Goal: Information Seeking & Learning: Learn about a topic

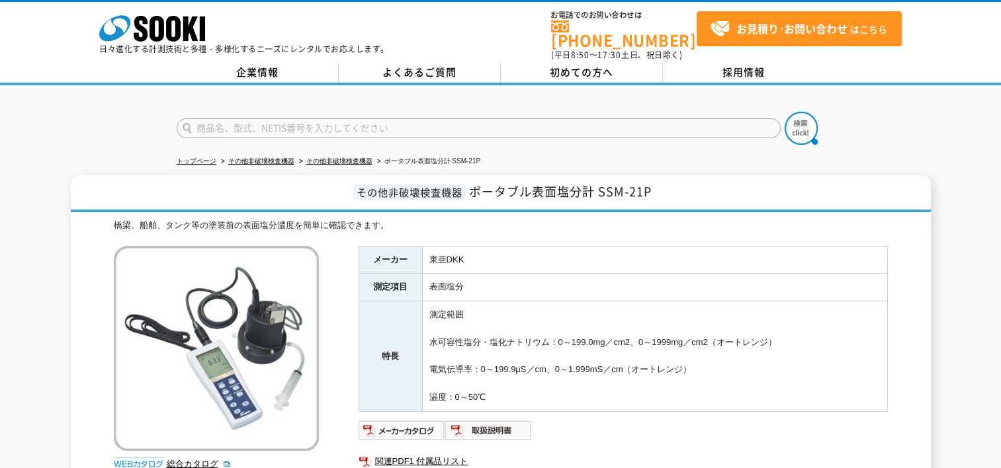
click at [331, 119] on input "text" at bounding box center [479, 128] width 604 height 20
type input "付着塩分計測・自動帳票作成システム"
click at [785, 112] on button at bounding box center [801, 128] width 33 height 33
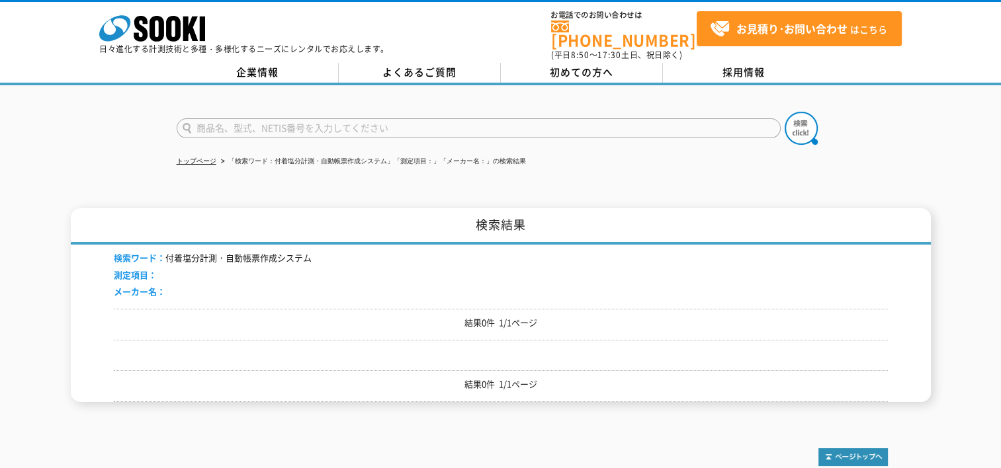
click at [206, 251] on li "検索ワード： 付着塩分計測・自動帳票作成システム" at bounding box center [213, 258] width 198 height 14
click at [296, 118] on input "text" at bounding box center [479, 128] width 604 height 20
type input "自"
type input "自動帳票作成システム"
click at [785, 112] on button at bounding box center [801, 128] width 33 height 33
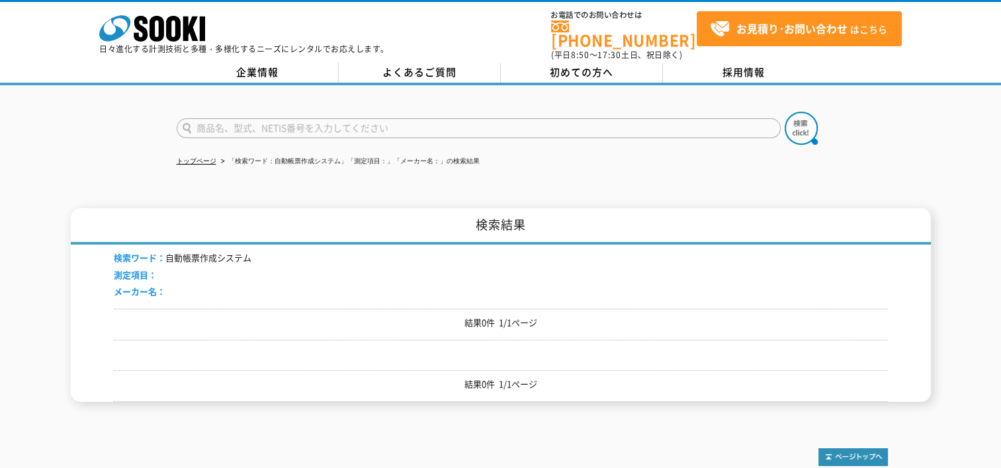
click at [290, 122] on input "text" at bounding box center [479, 128] width 604 height 20
type input "付着塩分計測"
click at [785, 112] on button at bounding box center [801, 128] width 33 height 33
click at [201, 157] on link "トップページ" at bounding box center [197, 160] width 40 height 7
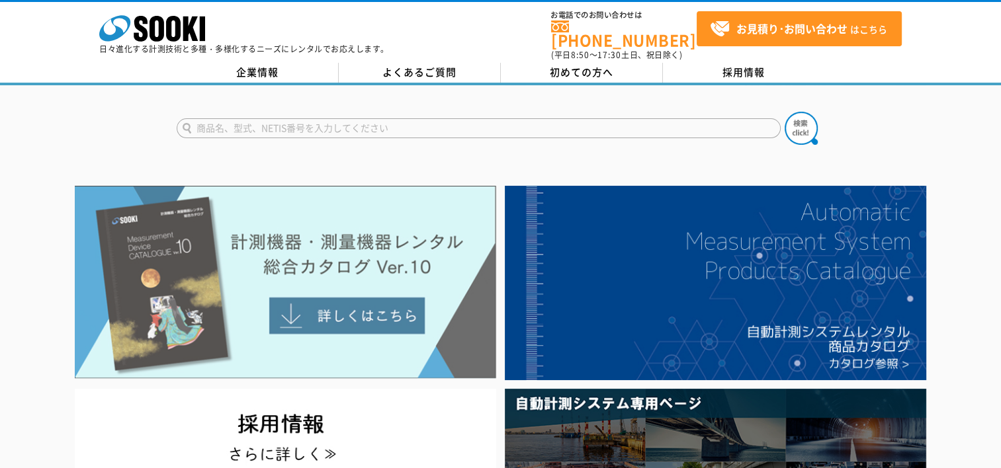
scroll to position [110, 0]
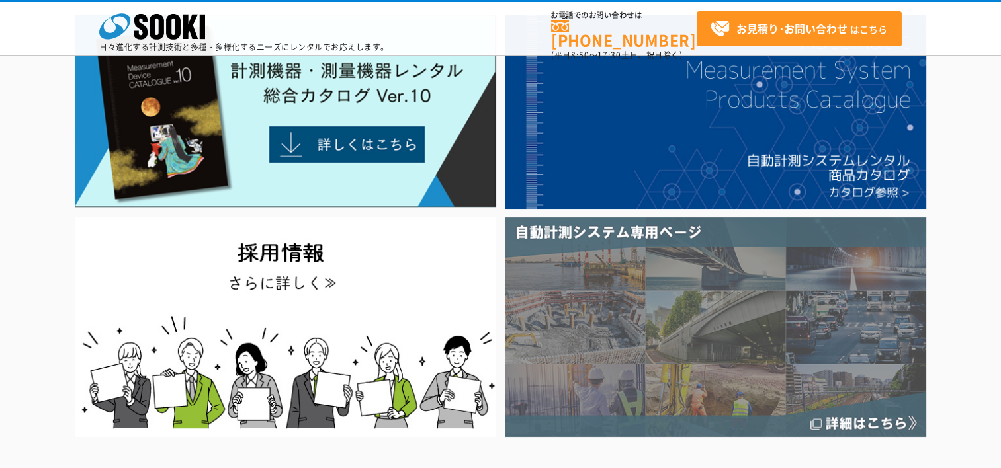
click at [752, 304] on img at bounding box center [716, 327] width 422 height 219
